Goal: Navigation & Orientation: Find specific page/section

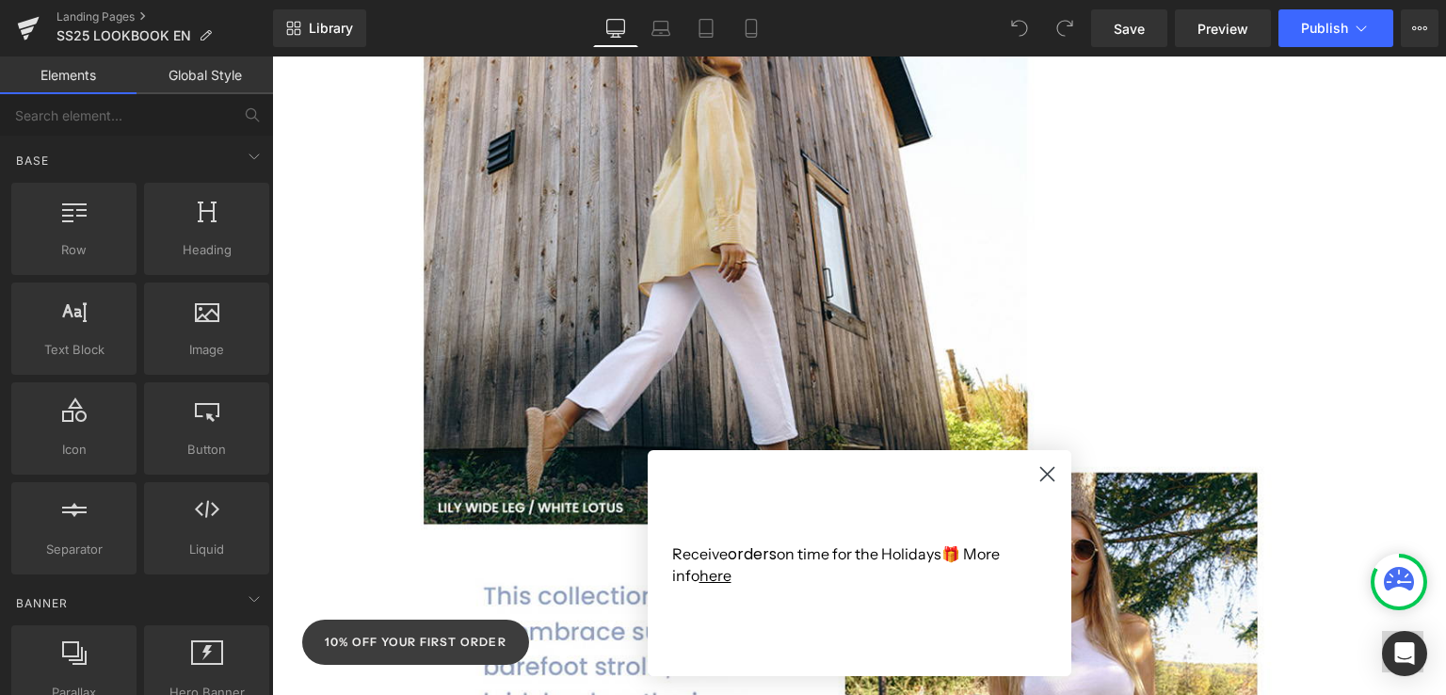
click at [1041, 476] on icon "Close dialog" at bounding box center [1047, 474] width 13 height 13
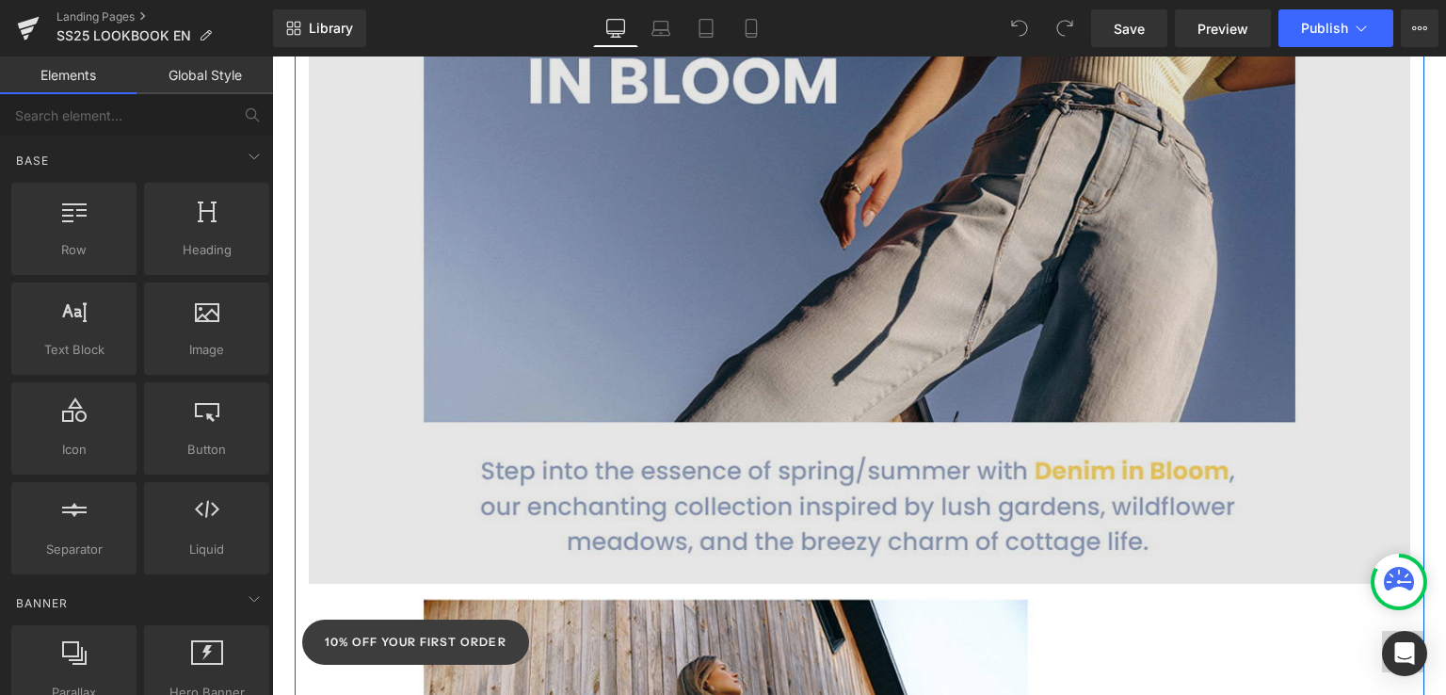
scroll to position [565, 0]
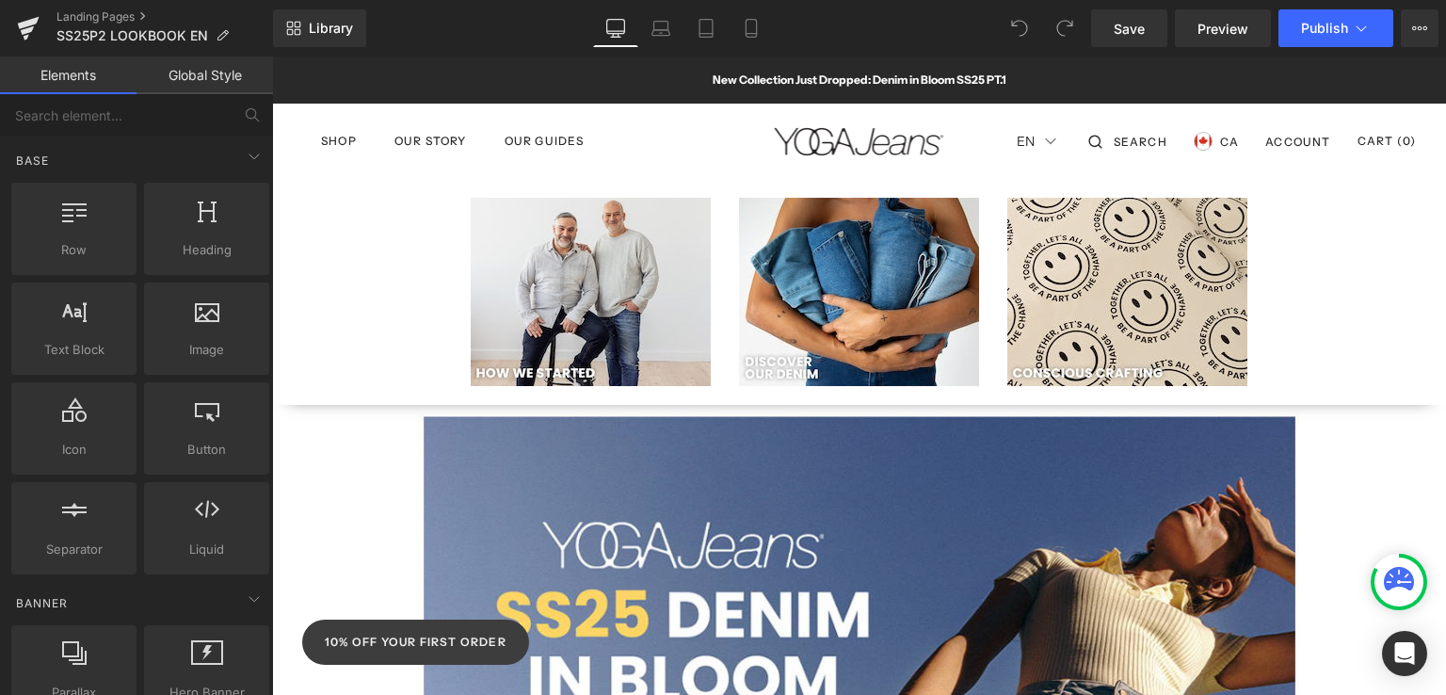
click at [132, 8] on div "Landing Pages SS25P2 LOOKBOOK EN" at bounding box center [136, 28] width 273 height 57
click at [128, 21] on link "Landing Pages" at bounding box center [165, 16] width 217 height 15
